Goal: Find specific page/section: Locate a particular part of the current website

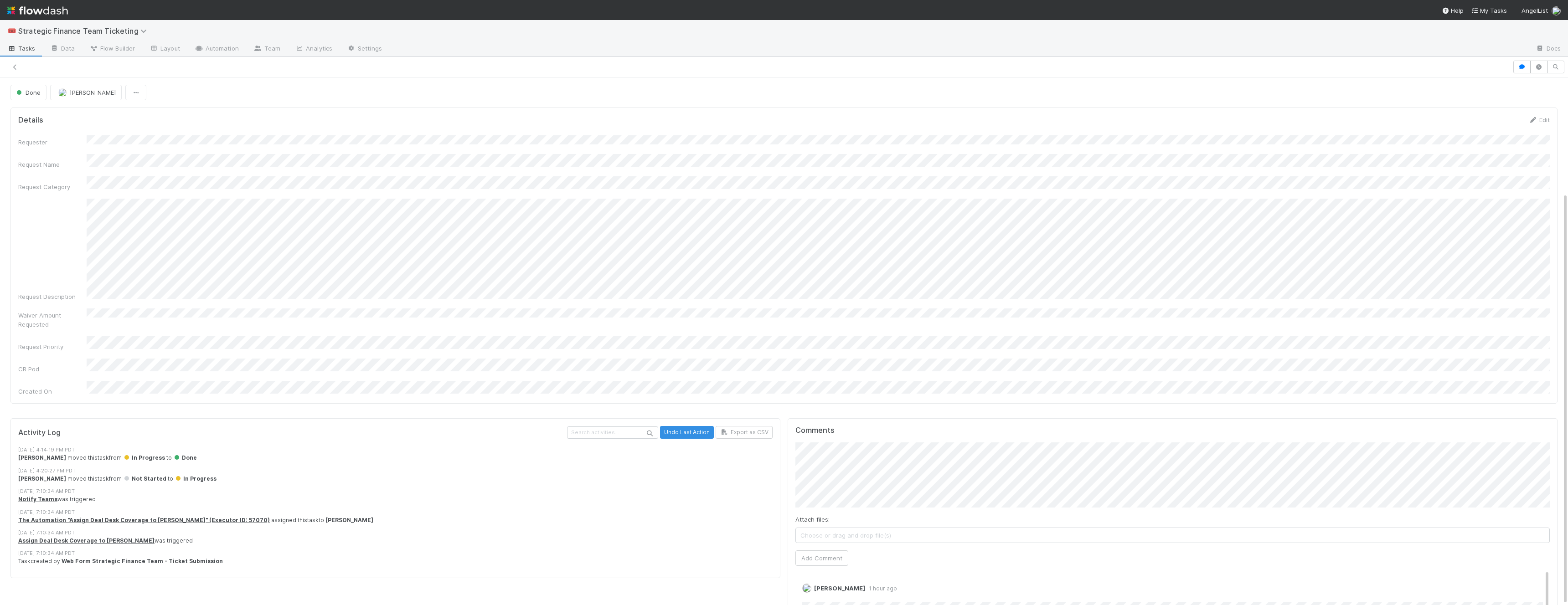
scroll to position [147, 0]
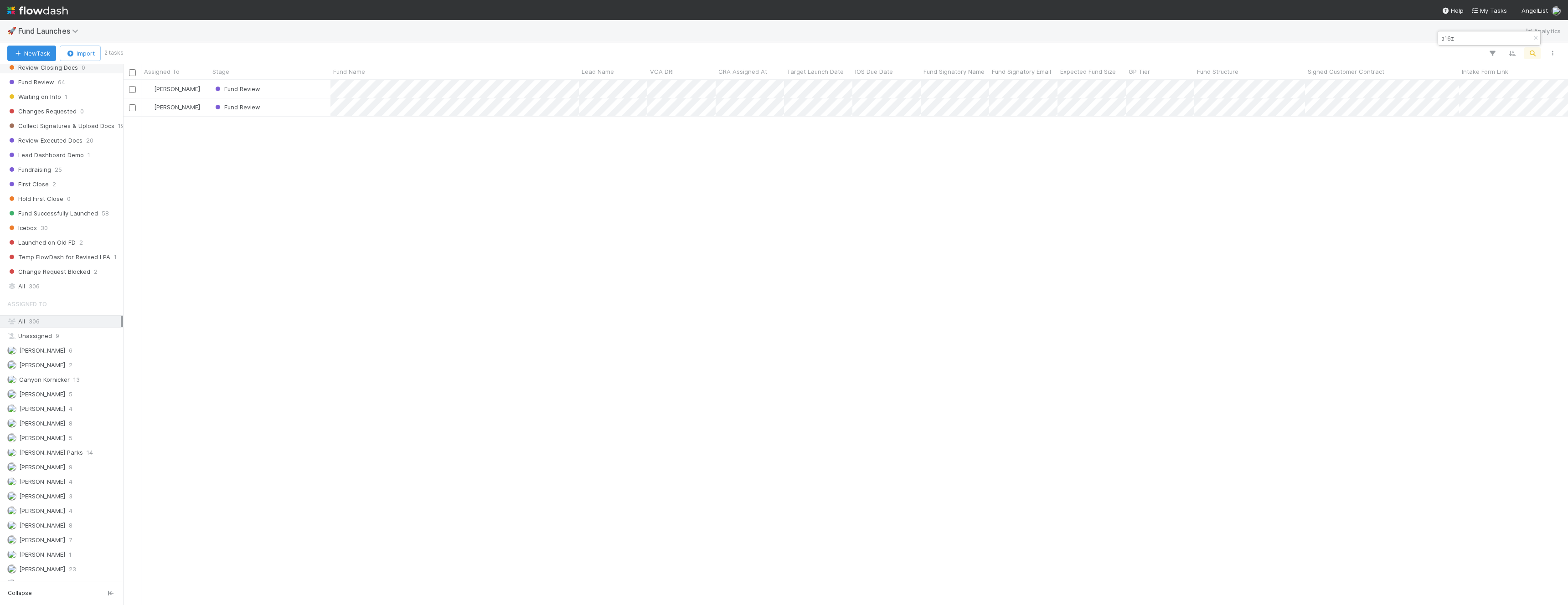
scroll to position [348, 0]
click at [40, 318] on span "306" at bounding box center [34, 320] width 11 height 12
type input "explorer"
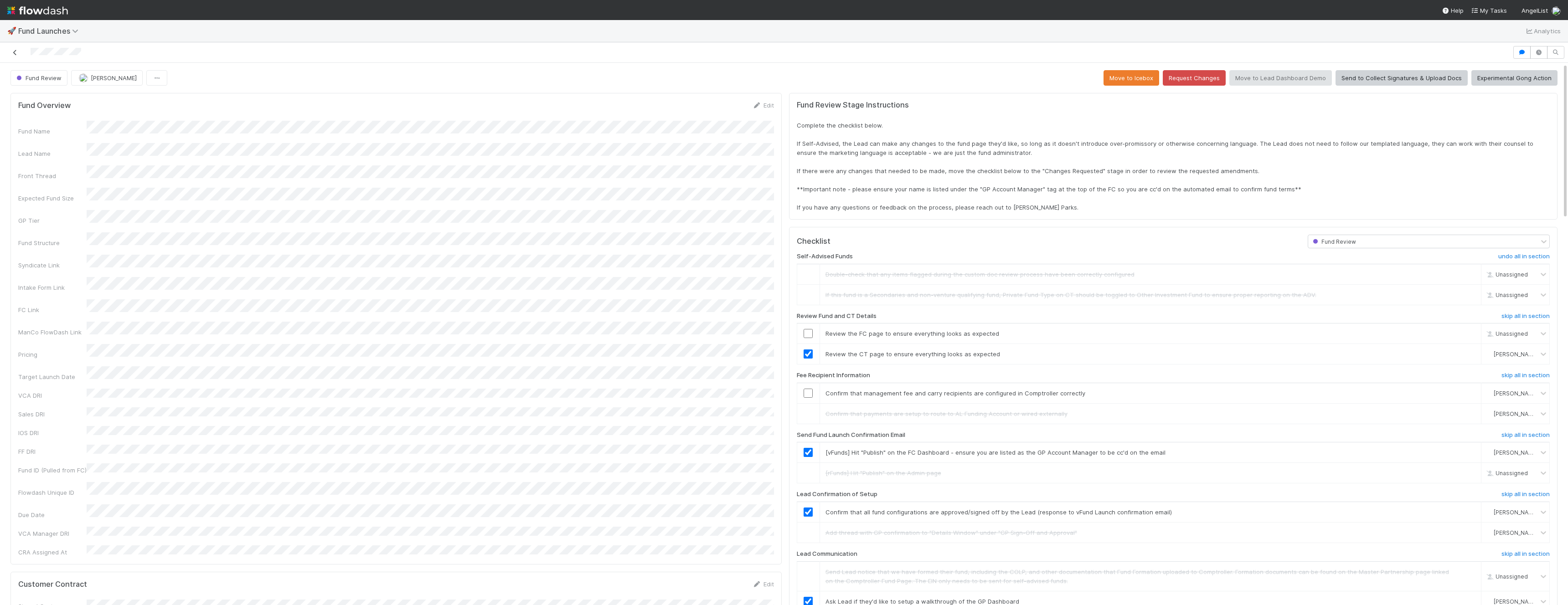
click at [17, 52] on icon at bounding box center [15, 53] width 9 height 6
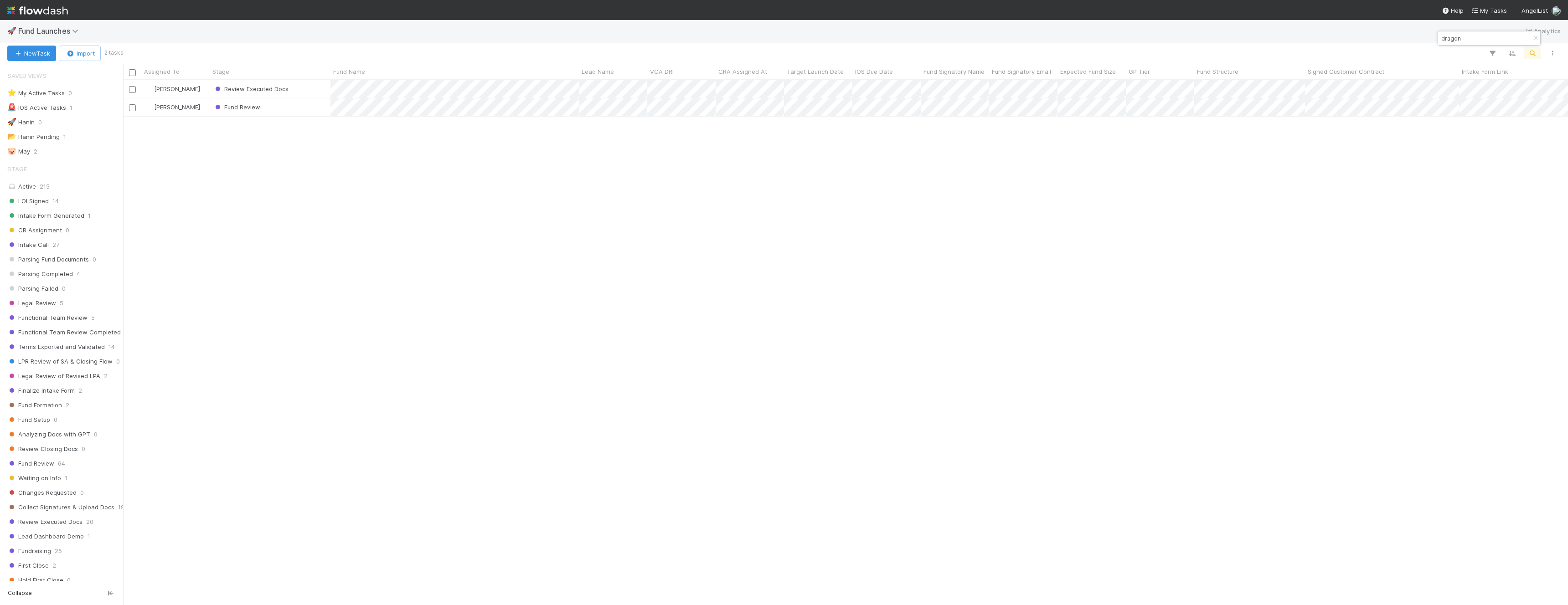
scroll to position [525, 1445]
type input "dragon"
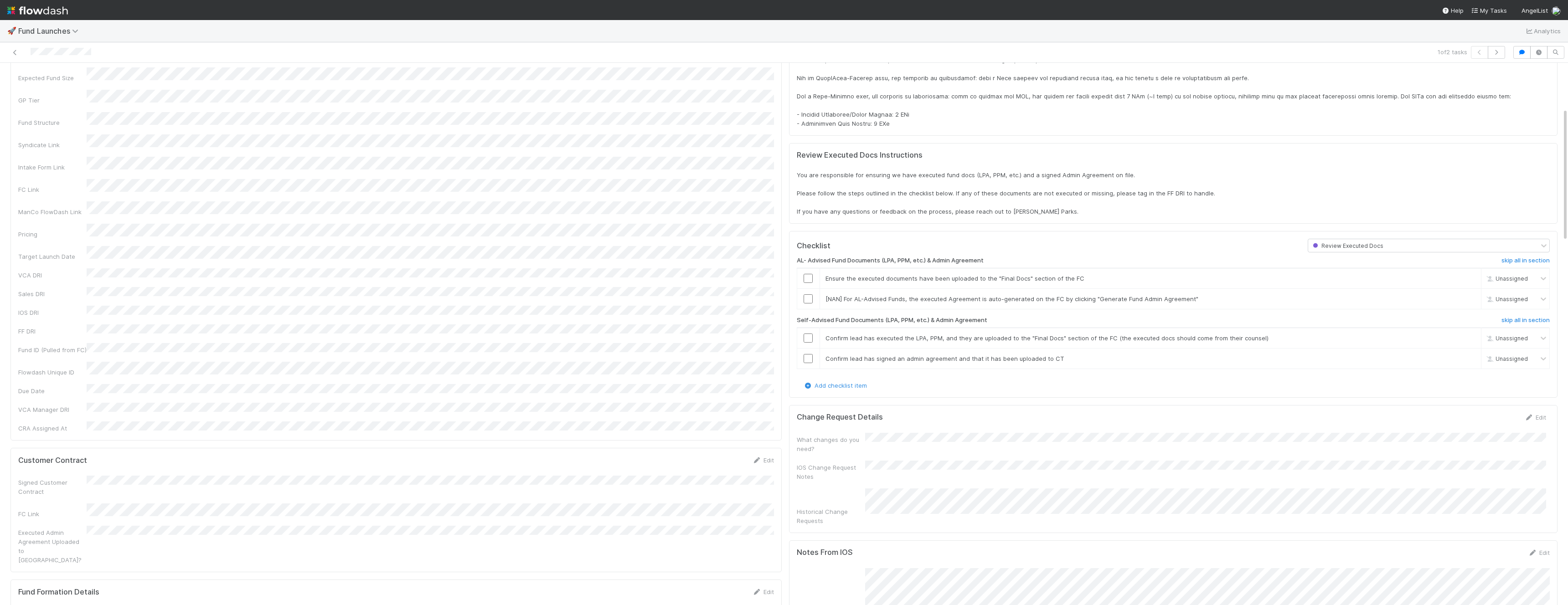
scroll to position [307, 0]
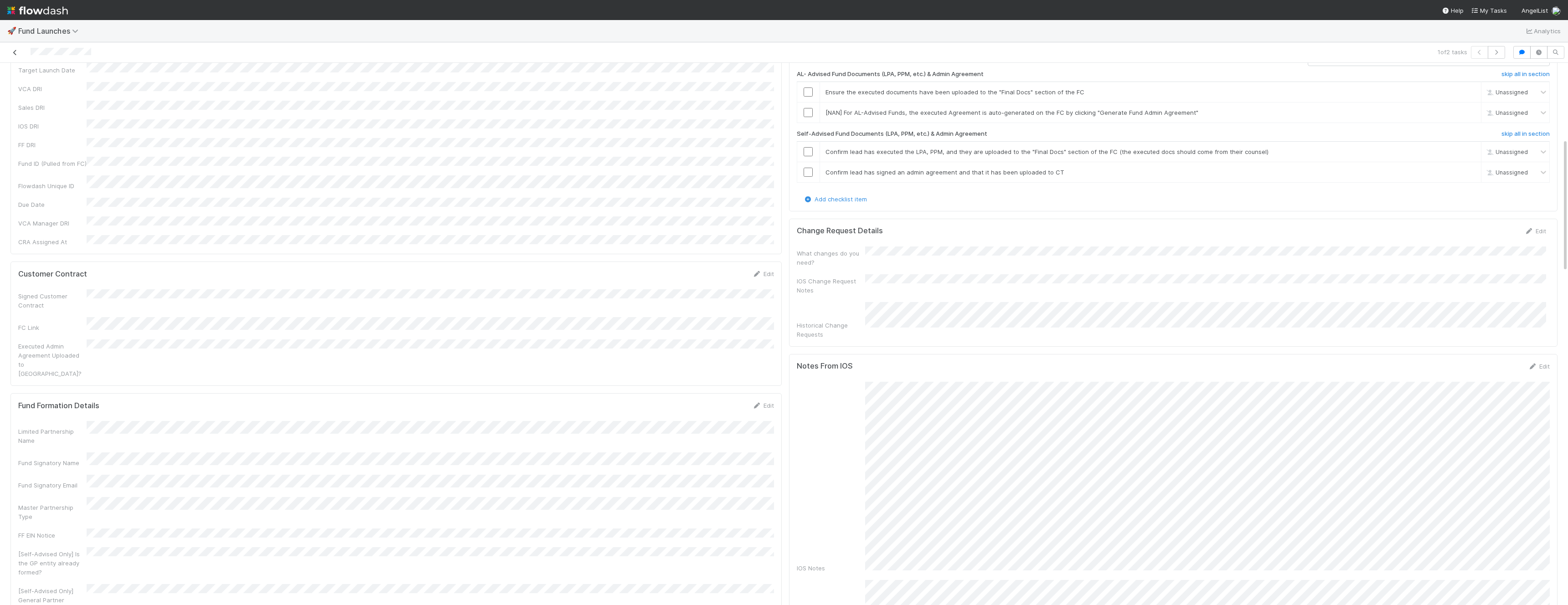
click at [15, 52] on icon at bounding box center [15, 53] width 9 height 6
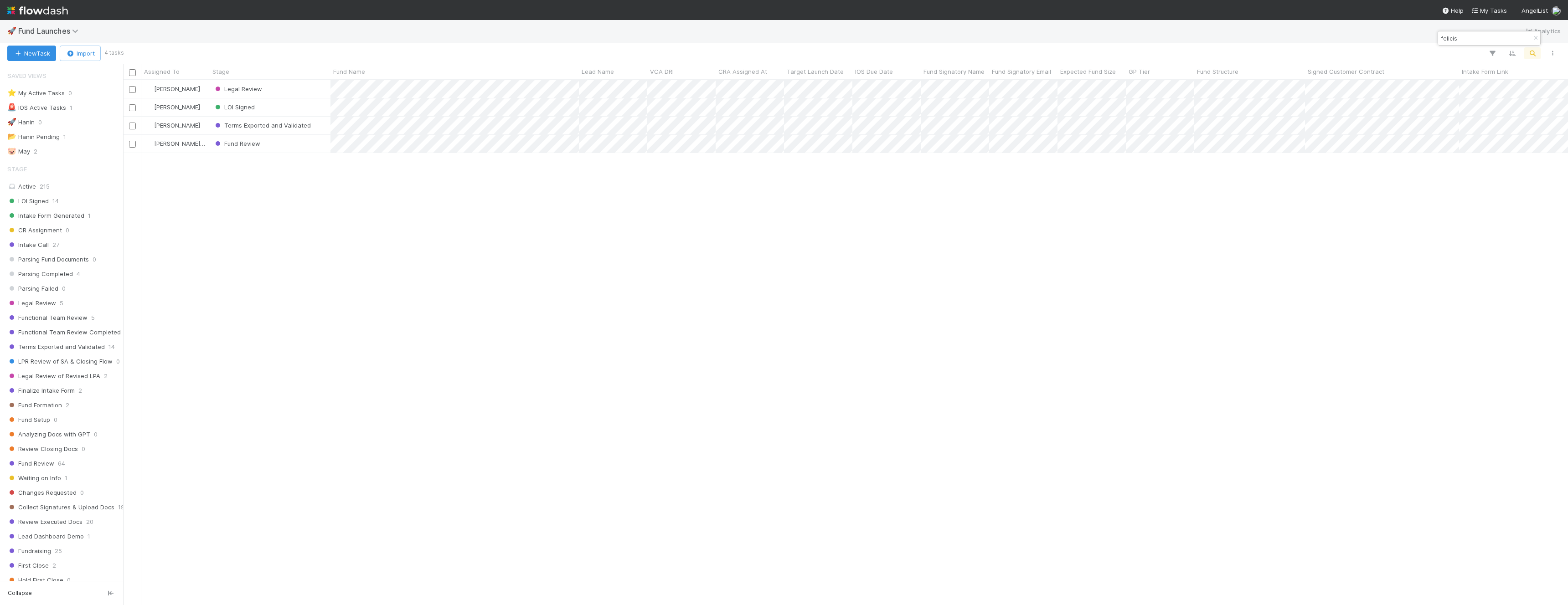
scroll to position [525, 1445]
type input "felicis"
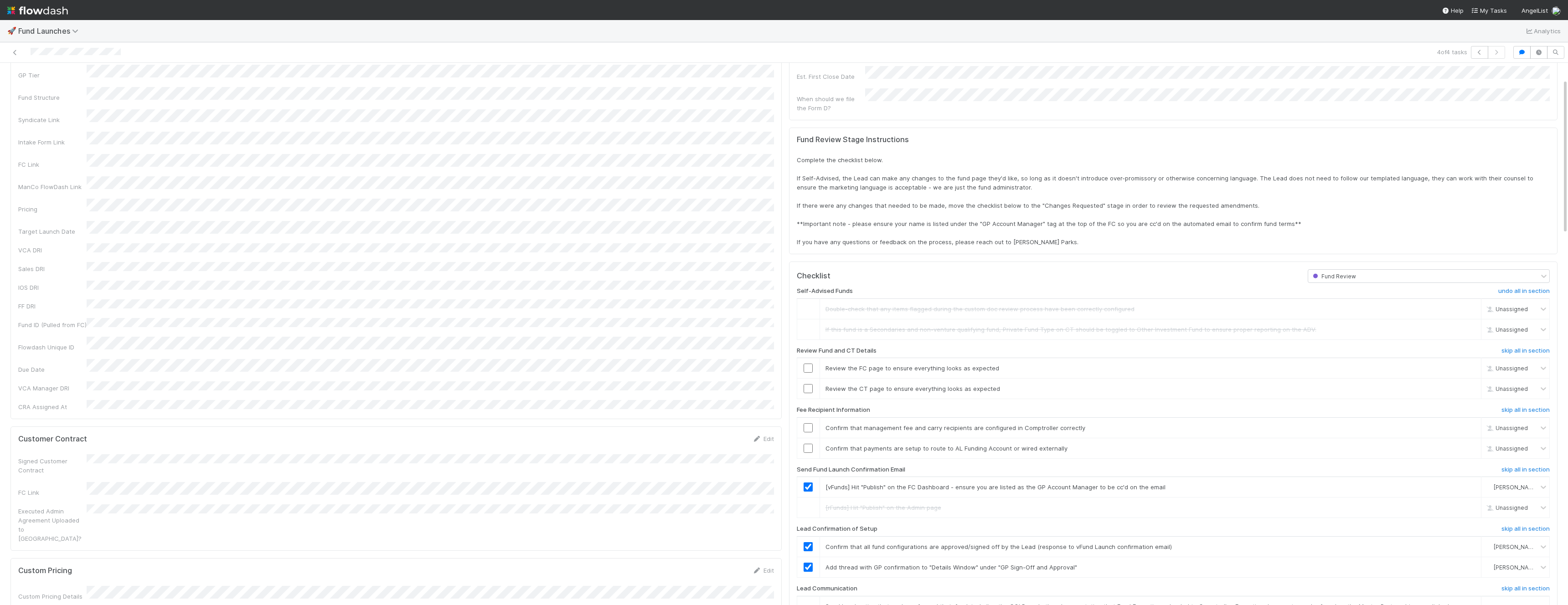
scroll to position [281, 0]
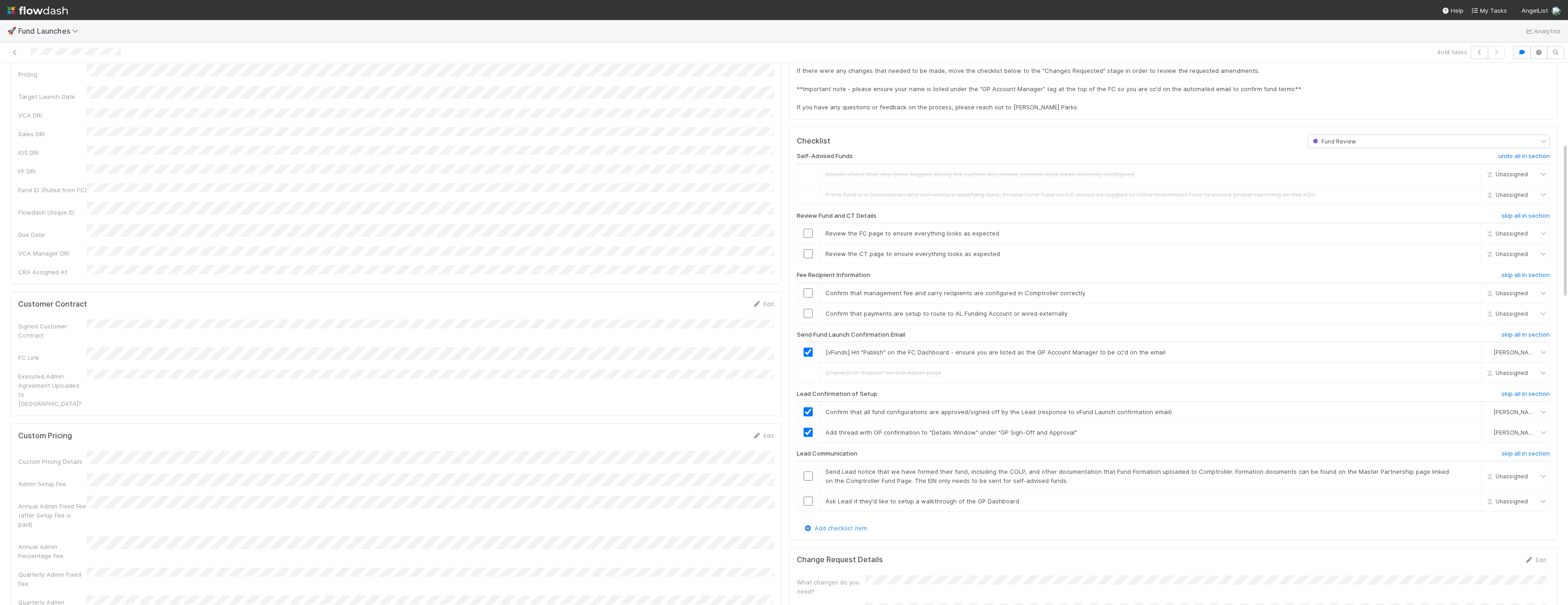
click at [21, 52] on div at bounding box center [380, 52] width 754 height 13
click at [17, 52] on icon at bounding box center [15, 53] width 9 height 6
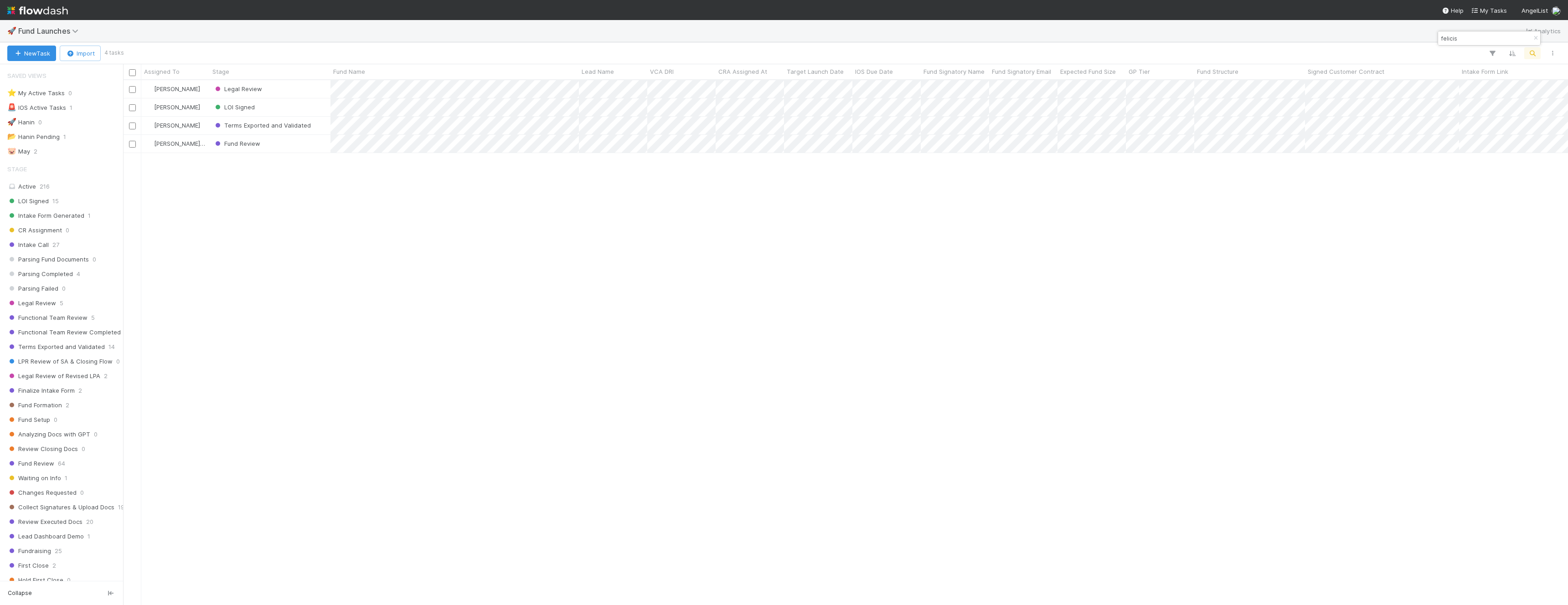
scroll to position [1, 1]
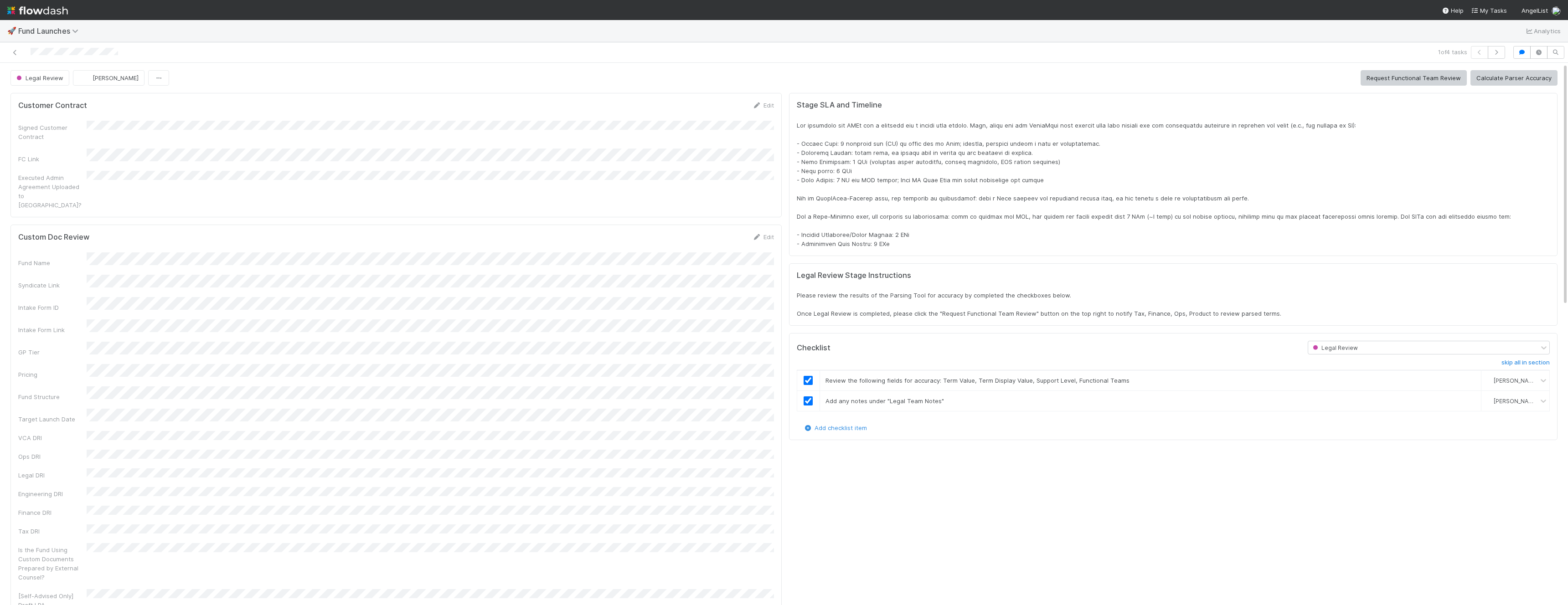
click at [10, 58] on div at bounding box center [380, 52] width 754 height 13
click at [13, 52] on icon at bounding box center [15, 53] width 9 height 6
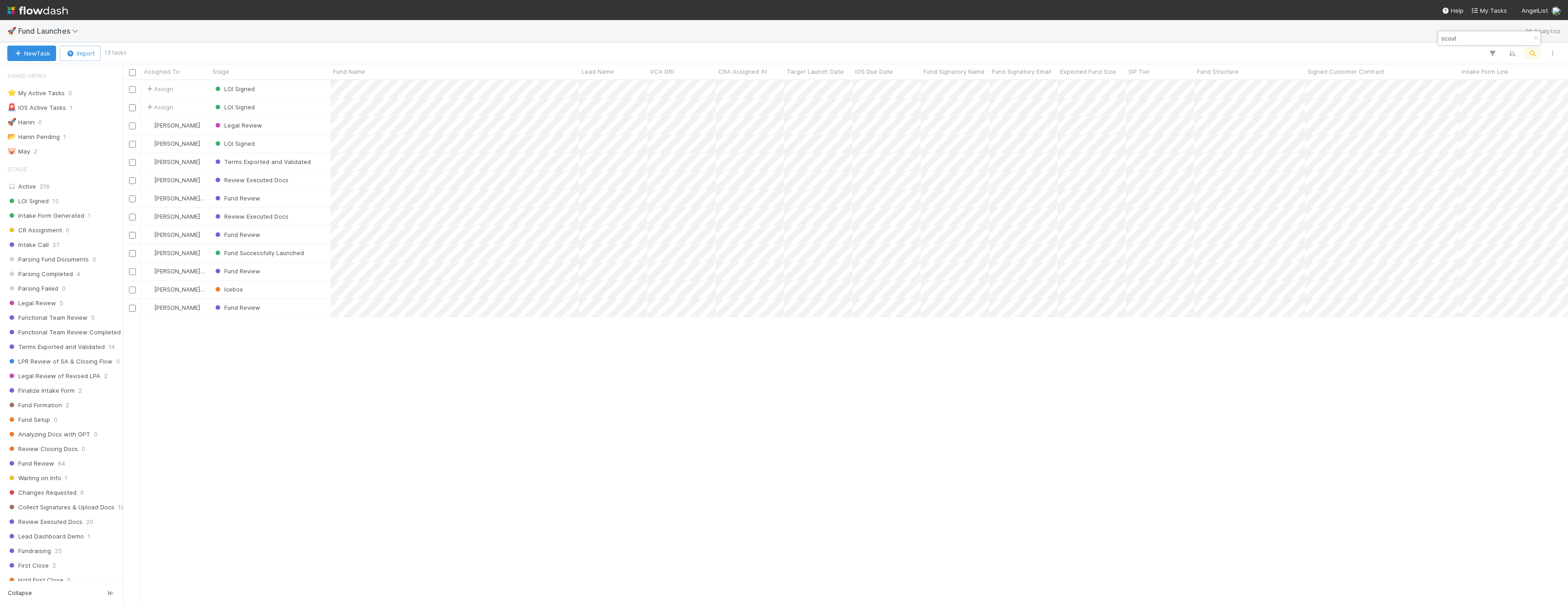
scroll to position [525, 1445]
type input "scout"
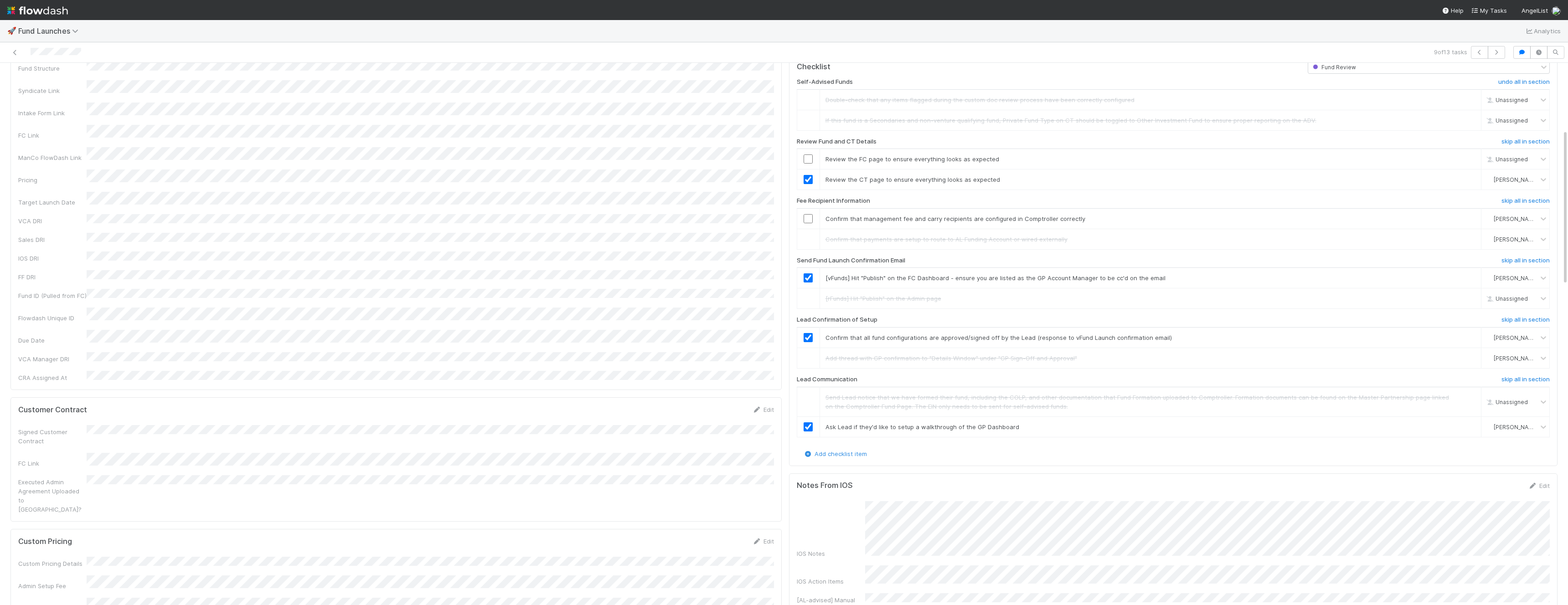
scroll to position [285, 0]
